Goal: Use online tool/utility: Utilize a website feature to perform a specific function

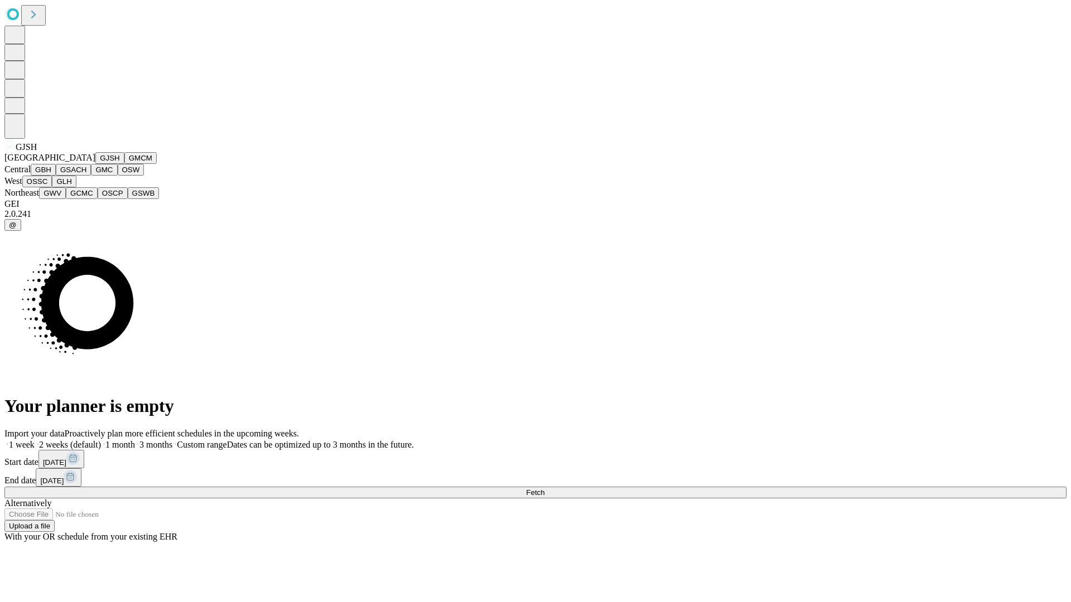
click at [95, 164] on button "GJSH" at bounding box center [109, 158] width 29 height 12
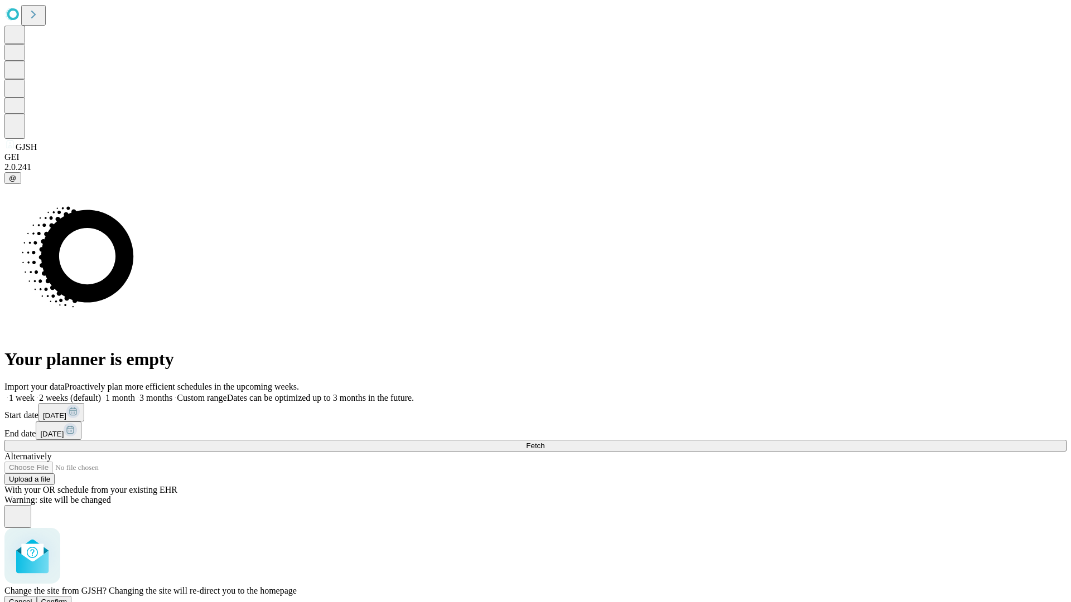
click at [67, 598] on span "Confirm" at bounding box center [54, 602] width 26 height 8
click at [35, 393] on label "1 week" at bounding box center [19, 397] width 30 height 9
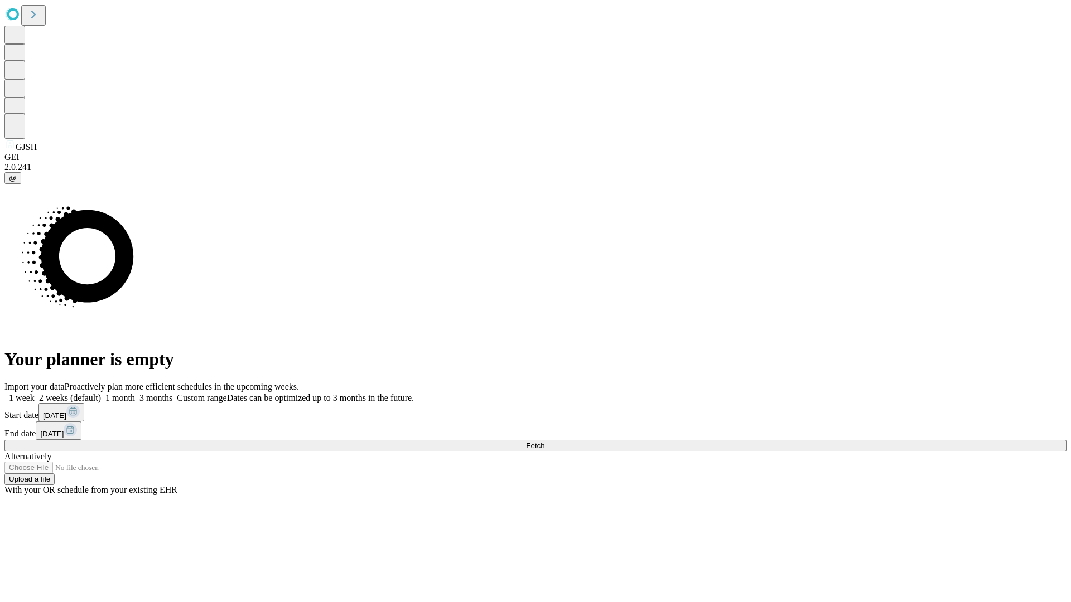
click at [544, 442] on span "Fetch" at bounding box center [535, 446] width 18 height 8
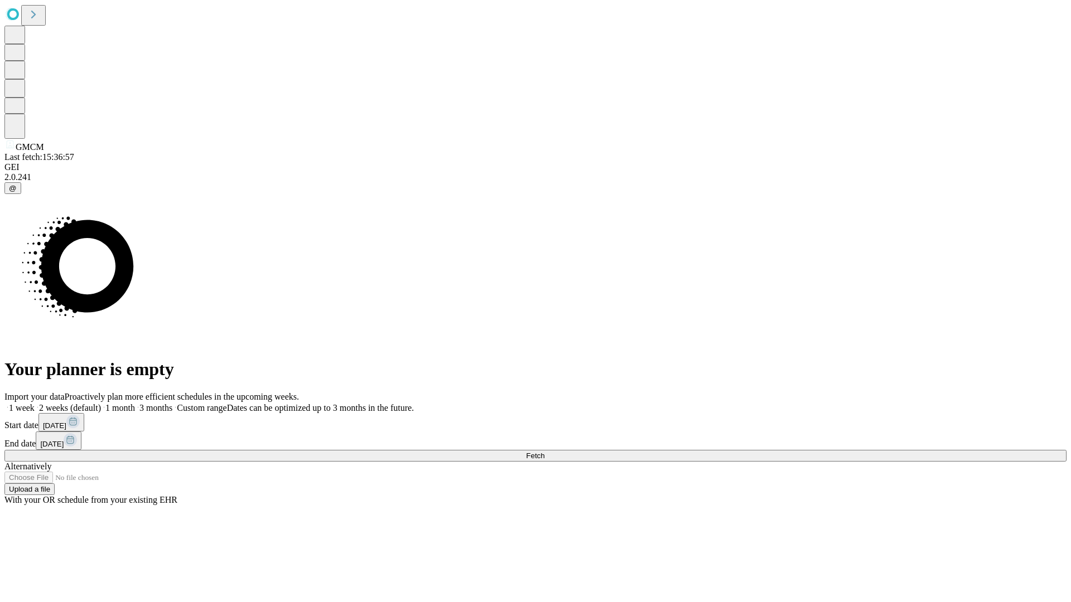
click at [35, 403] on label "1 week" at bounding box center [19, 407] width 30 height 9
click at [544, 452] on span "Fetch" at bounding box center [535, 456] width 18 height 8
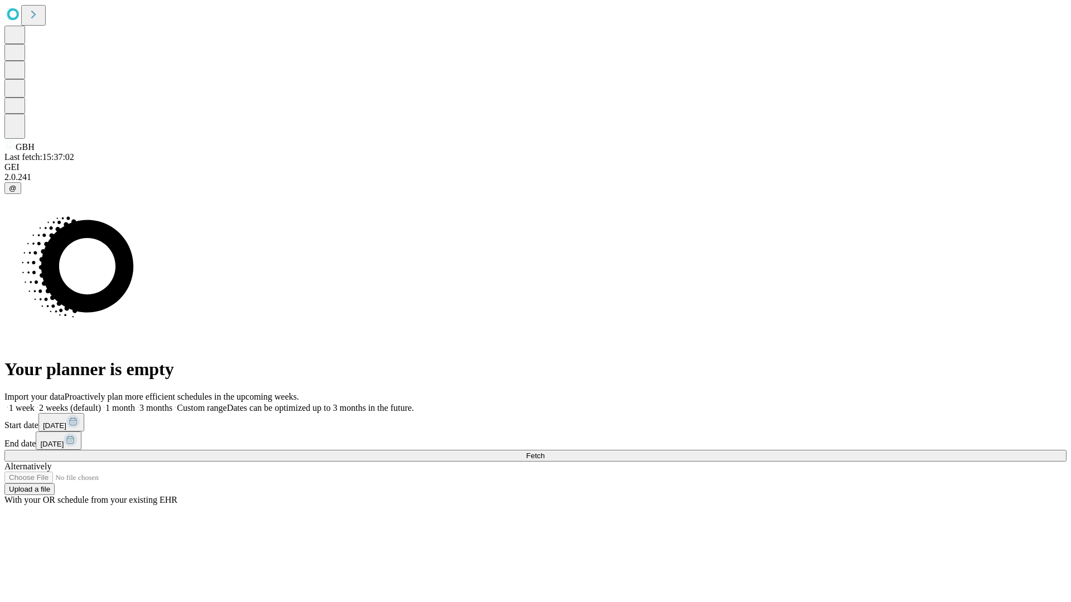
click at [35, 403] on label "1 week" at bounding box center [19, 407] width 30 height 9
click at [544, 452] on span "Fetch" at bounding box center [535, 456] width 18 height 8
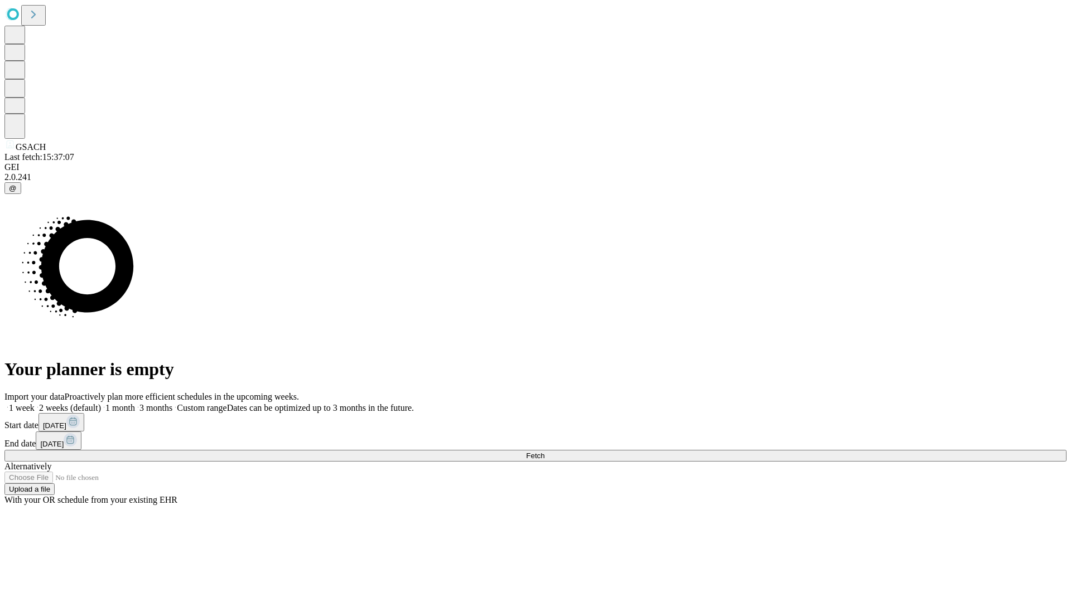
click at [544, 452] on span "Fetch" at bounding box center [535, 456] width 18 height 8
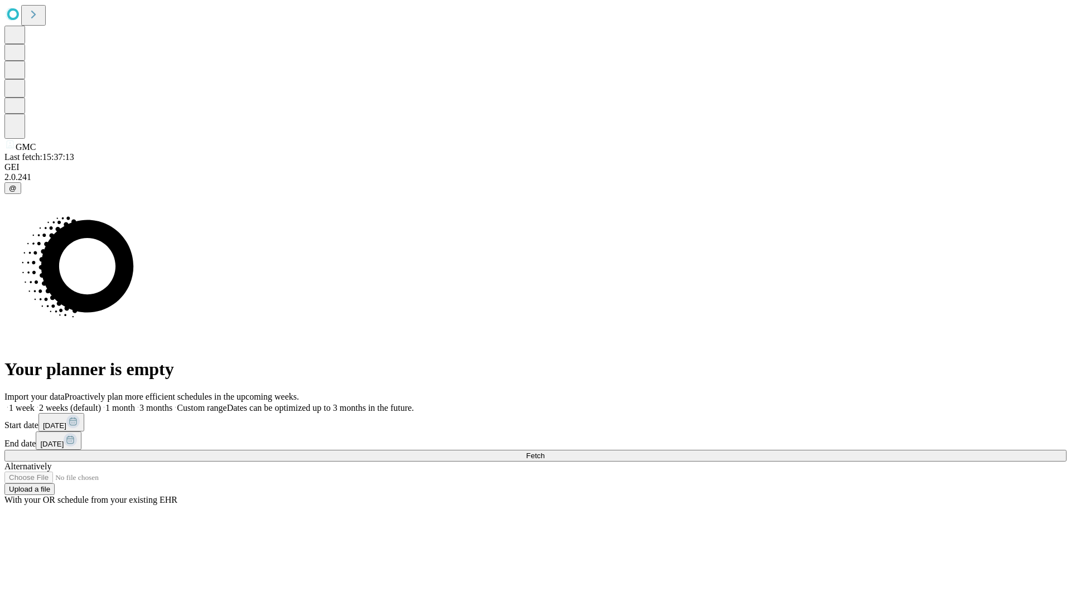
click at [35, 403] on label "1 week" at bounding box center [19, 407] width 30 height 9
click at [544, 452] on span "Fetch" at bounding box center [535, 456] width 18 height 8
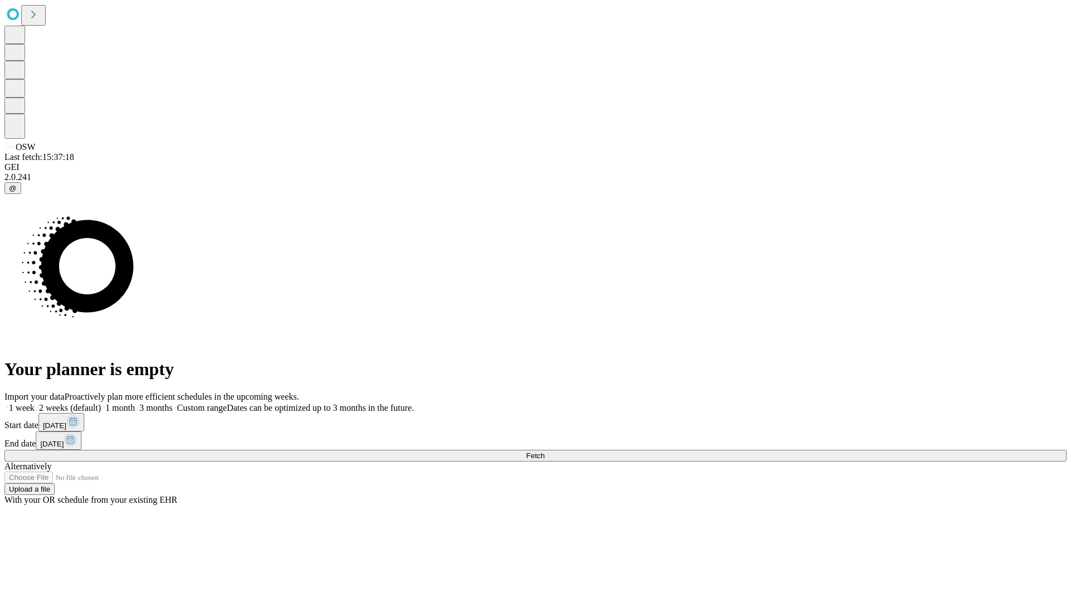
click at [35, 403] on label "1 week" at bounding box center [19, 407] width 30 height 9
click at [544, 452] on span "Fetch" at bounding box center [535, 456] width 18 height 8
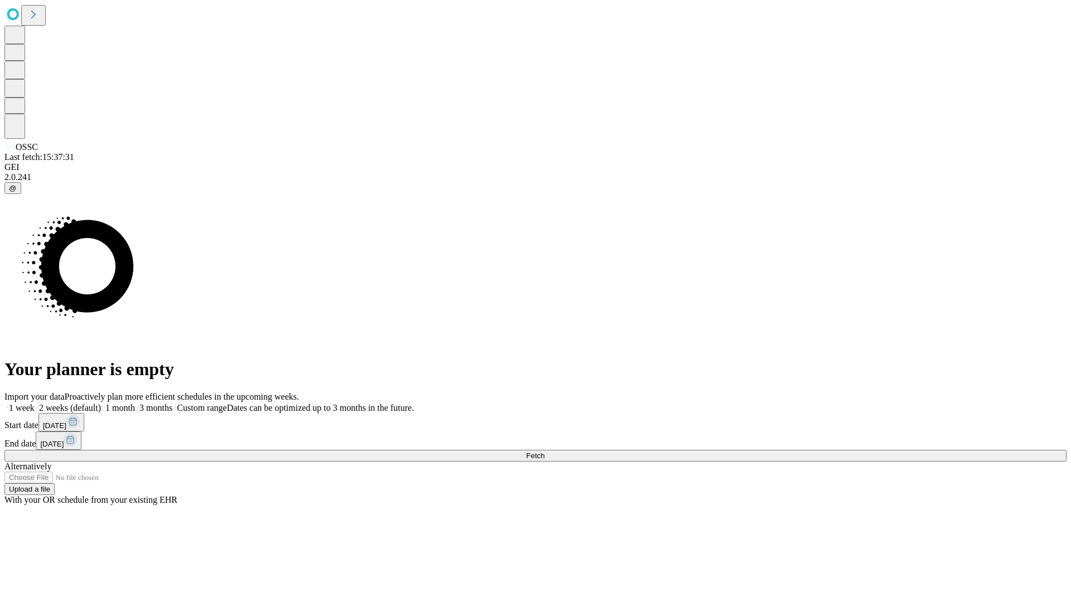
click at [35, 403] on label "1 week" at bounding box center [19, 407] width 30 height 9
click at [544, 452] on span "Fetch" at bounding box center [535, 456] width 18 height 8
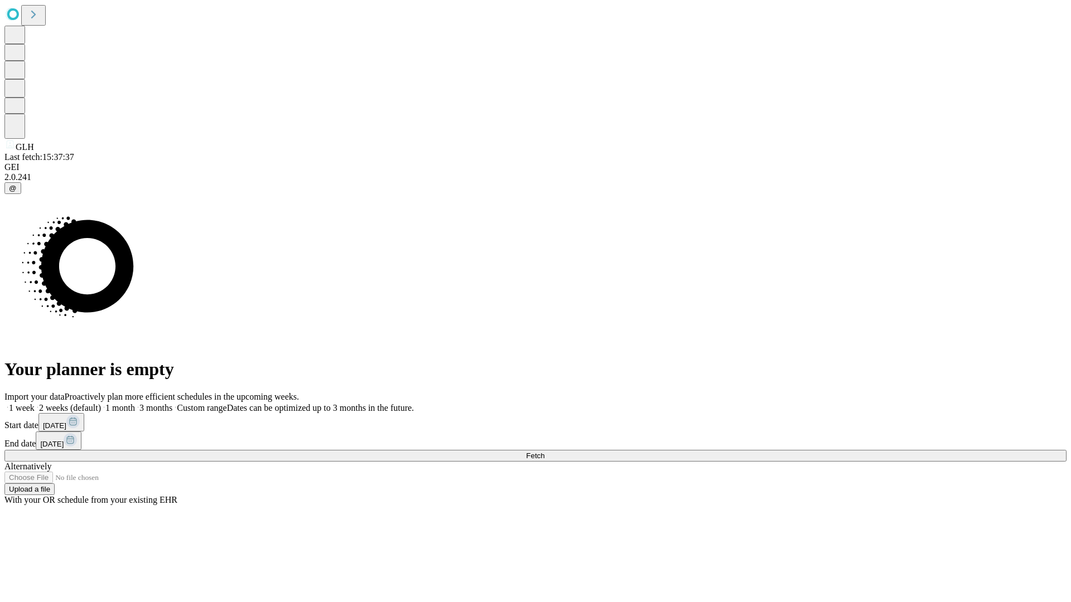
click at [35, 403] on label "1 week" at bounding box center [19, 407] width 30 height 9
click at [544, 452] on span "Fetch" at bounding box center [535, 456] width 18 height 8
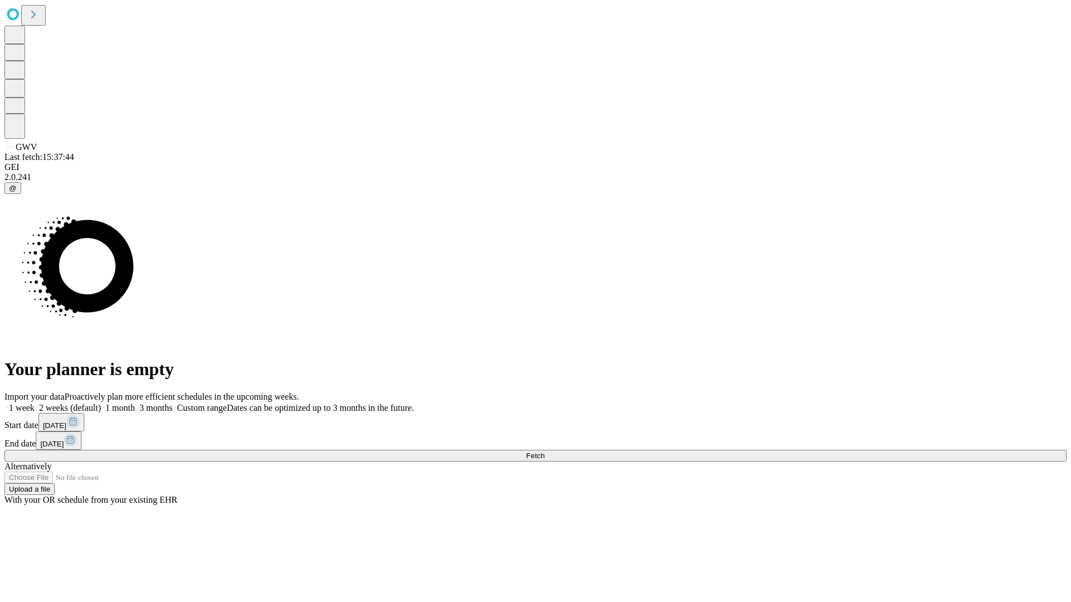
click at [35, 403] on label "1 week" at bounding box center [19, 407] width 30 height 9
click at [544, 452] on span "Fetch" at bounding box center [535, 456] width 18 height 8
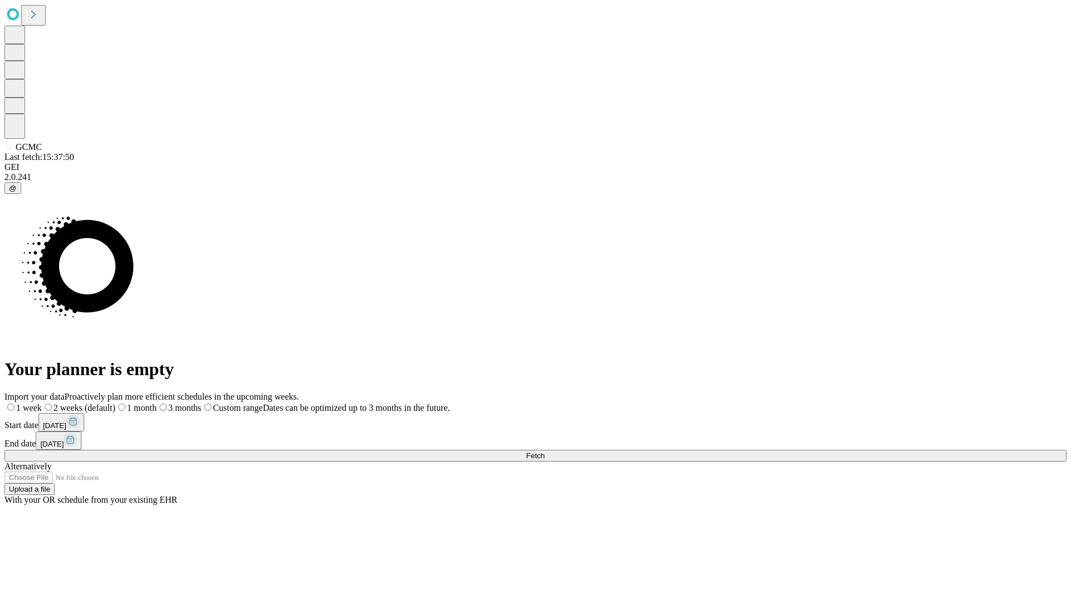
click at [42, 403] on label "1 week" at bounding box center [22, 407] width 37 height 9
click at [544, 452] on span "Fetch" at bounding box center [535, 456] width 18 height 8
